Goal: Task Accomplishment & Management: Manage account settings

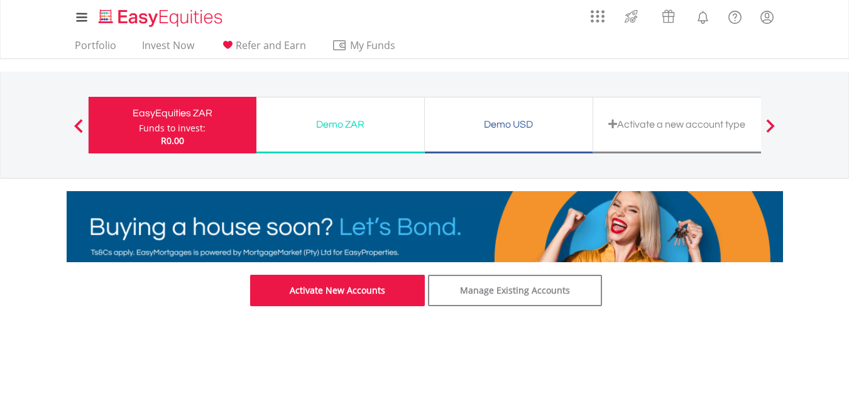
click at [390, 291] on link "Activate New Accounts" at bounding box center [337, 290] width 175 height 31
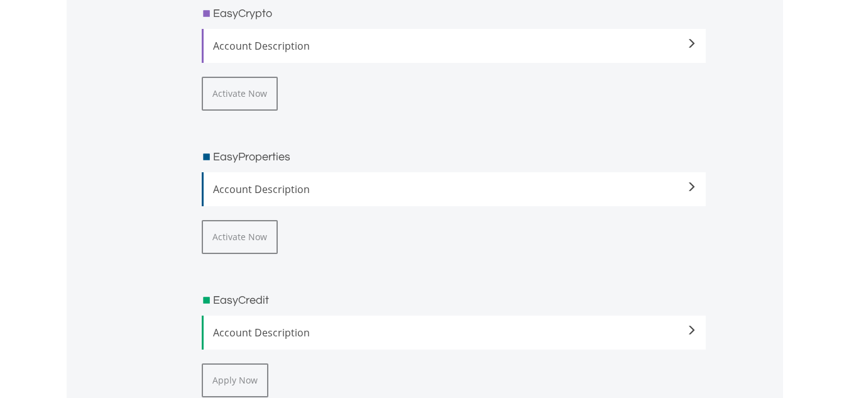
scroll to position [1959, 0]
click at [298, 248] on div "EasyCrypto Account Description The smart and secure way to invest in Crypto Ass…" at bounding box center [453, 207] width 523 height 430
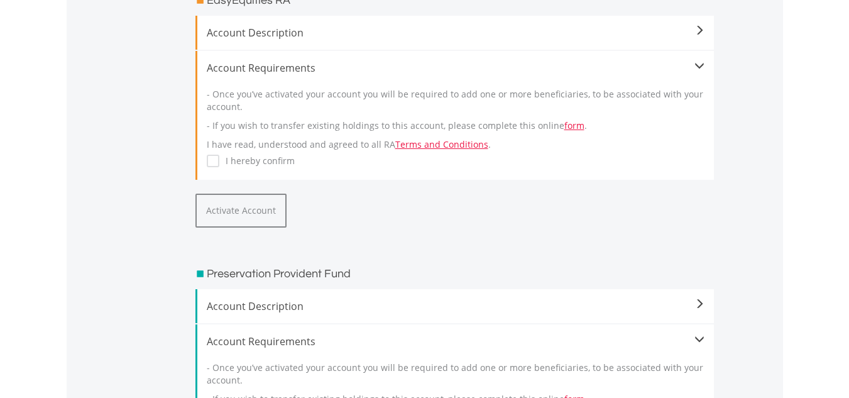
scroll to position [0, 0]
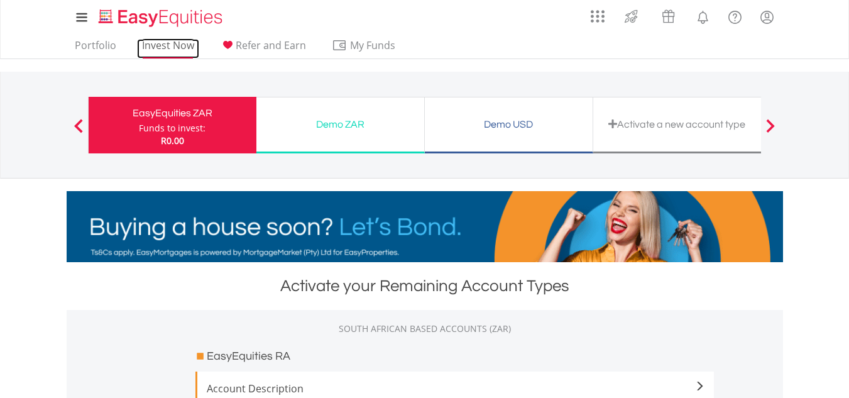
click at [161, 52] on link "Invest Now" at bounding box center [168, 48] width 62 height 19
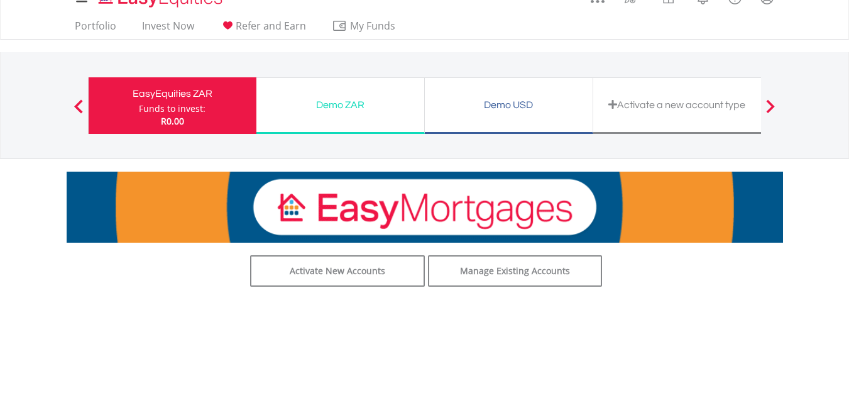
scroll to position [19, 0]
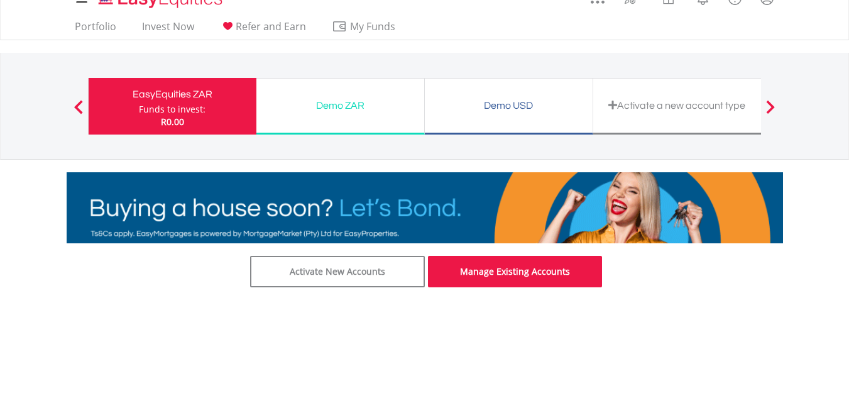
click at [506, 274] on link "Manage Existing Accounts" at bounding box center [515, 271] width 175 height 31
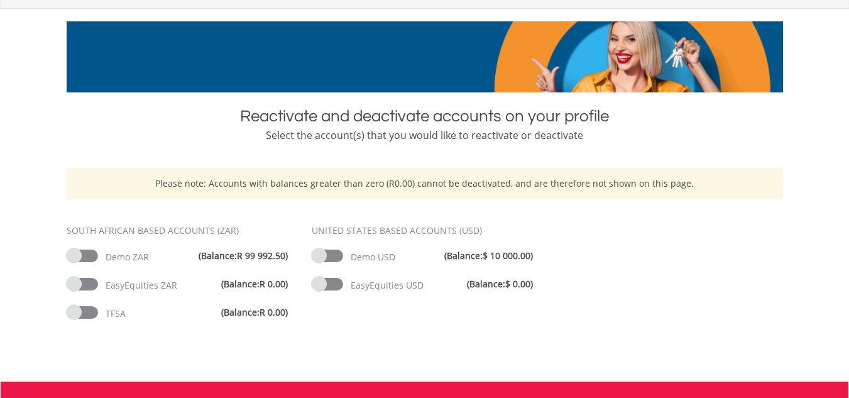
scroll to position [169, 0]
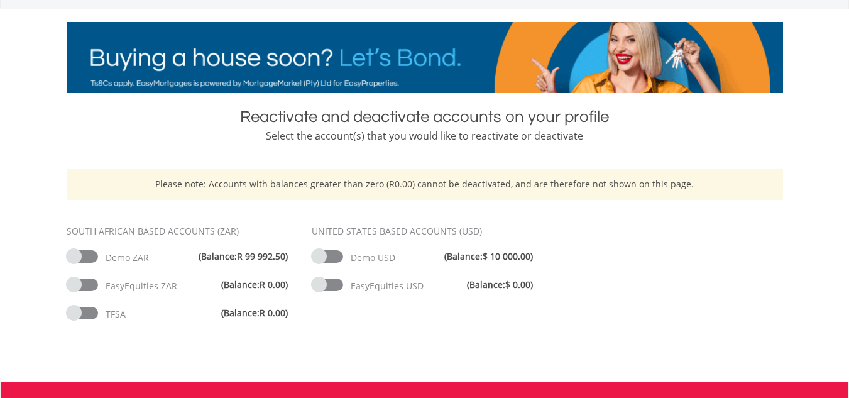
click at [334, 254] on span at bounding box center [327, 256] width 31 height 13
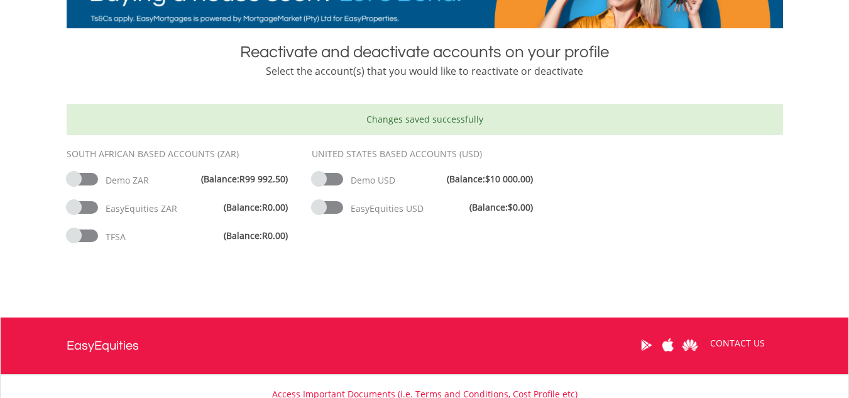
scroll to position [235, 0]
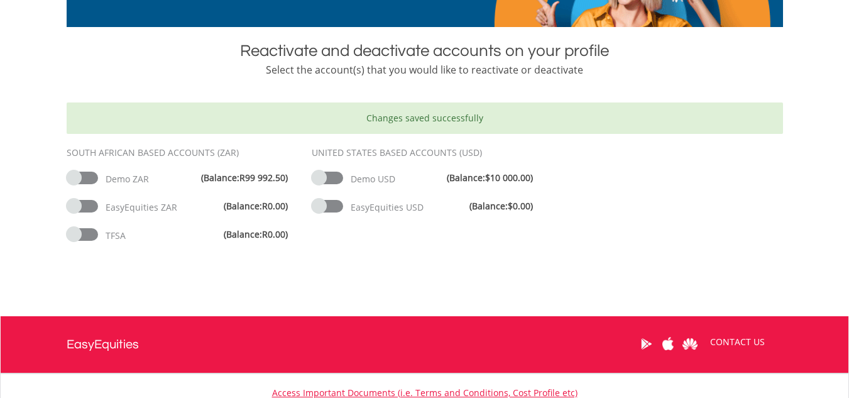
click at [92, 178] on span at bounding box center [82, 178] width 31 height 13
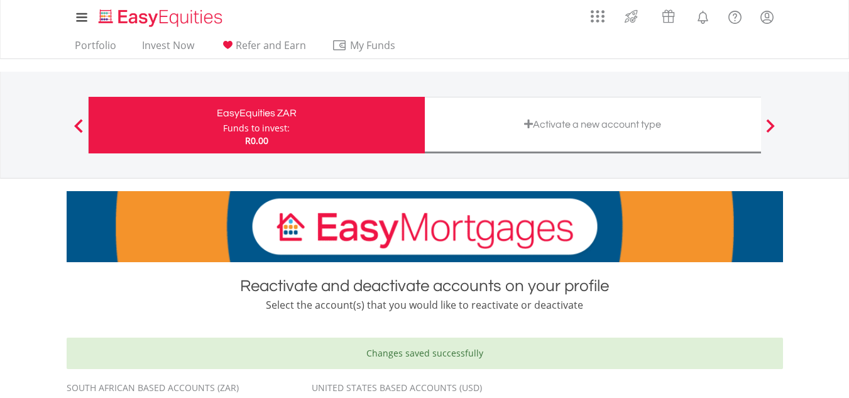
click at [265, 120] on div "EasyEquities ZAR" at bounding box center [256, 113] width 321 height 18
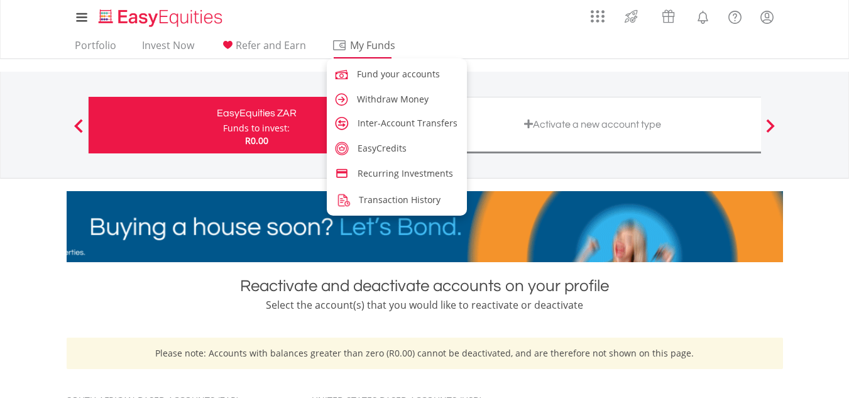
click at [372, 50] on span "My Funds" at bounding box center [373, 45] width 82 height 16
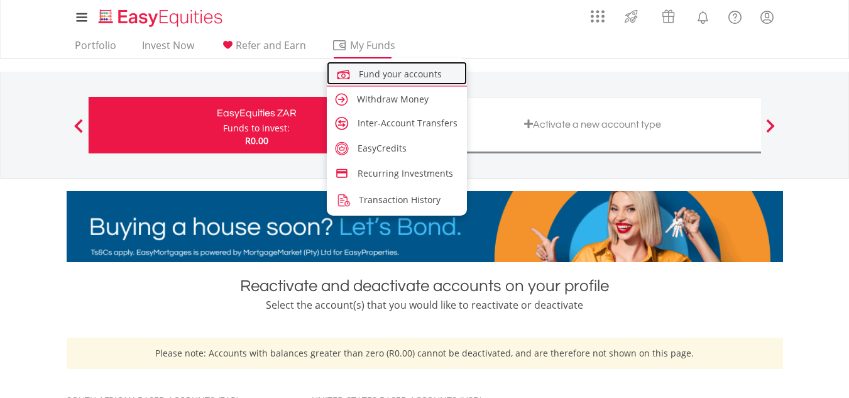
click at [391, 81] on link "Fund your accounts" at bounding box center [397, 73] width 141 height 23
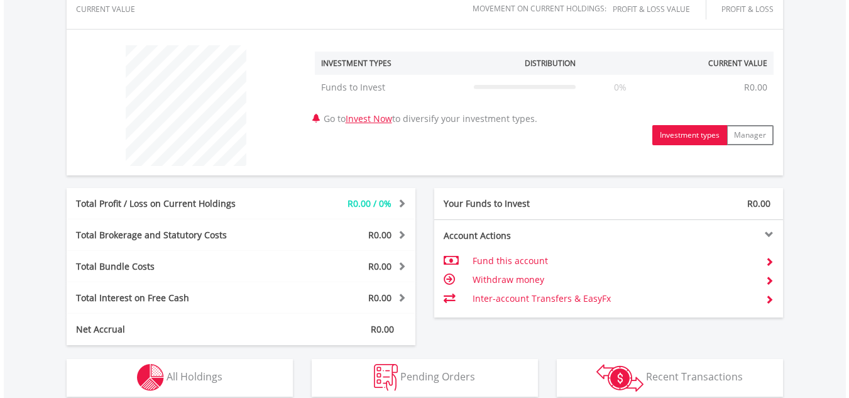
scroll to position [442, 0]
click at [772, 282] on span at bounding box center [769, 280] width 9 height 9
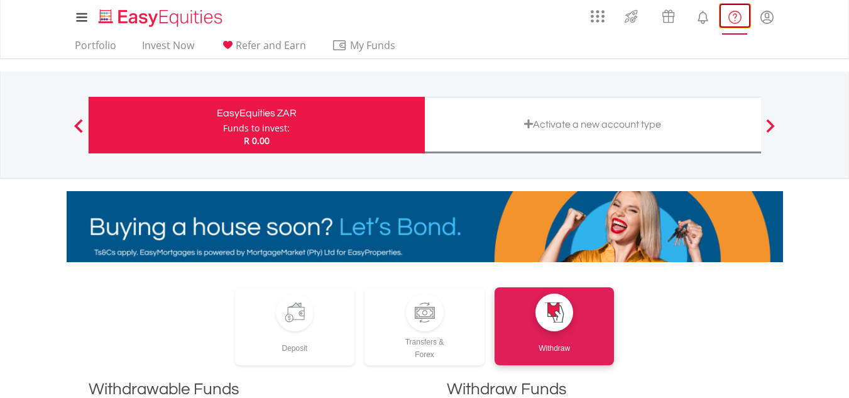
click at [741, 21] on lord-icon "FAQ's and Support" at bounding box center [735, 17] width 16 height 16
